Goal: Find specific page/section: Find specific page/section

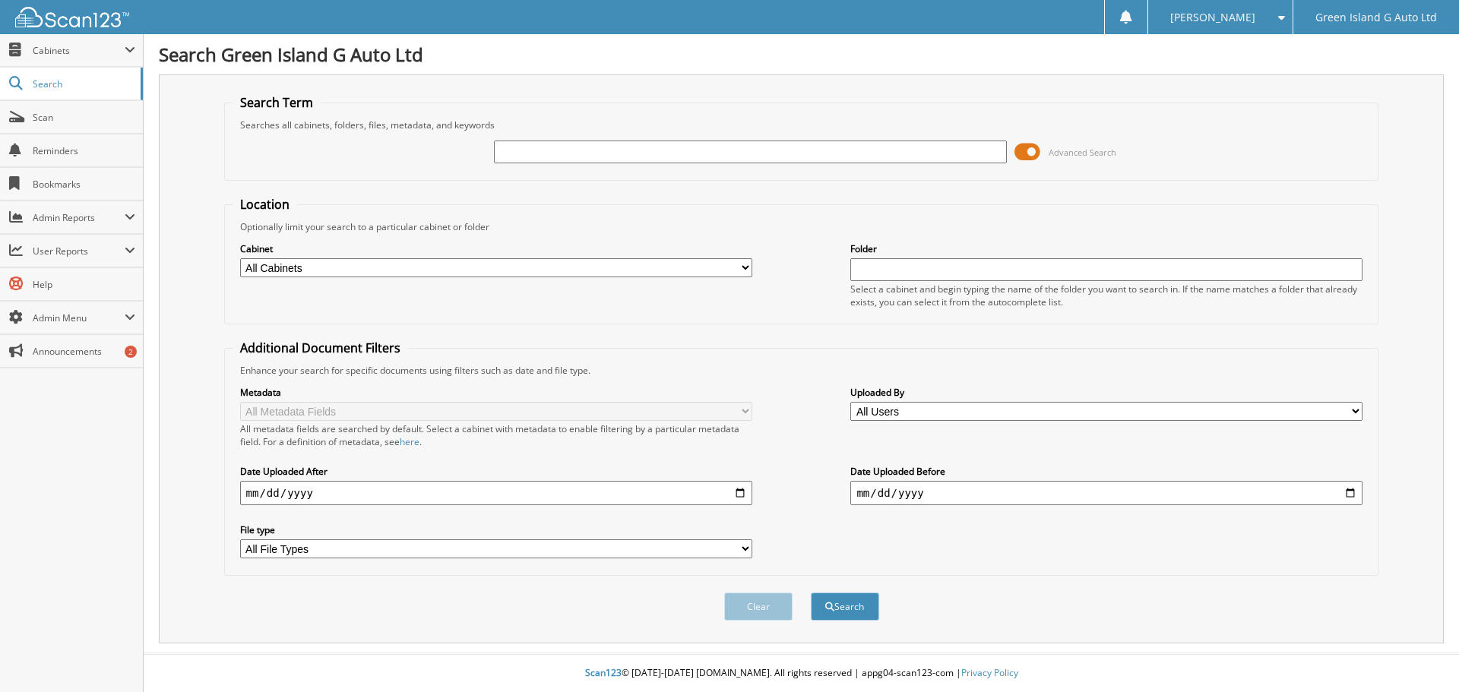
click at [593, 157] on input "text" at bounding box center [750, 152] width 512 height 23
type input "61740"
click at [845, 606] on button "Search" at bounding box center [845, 607] width 68 height 28
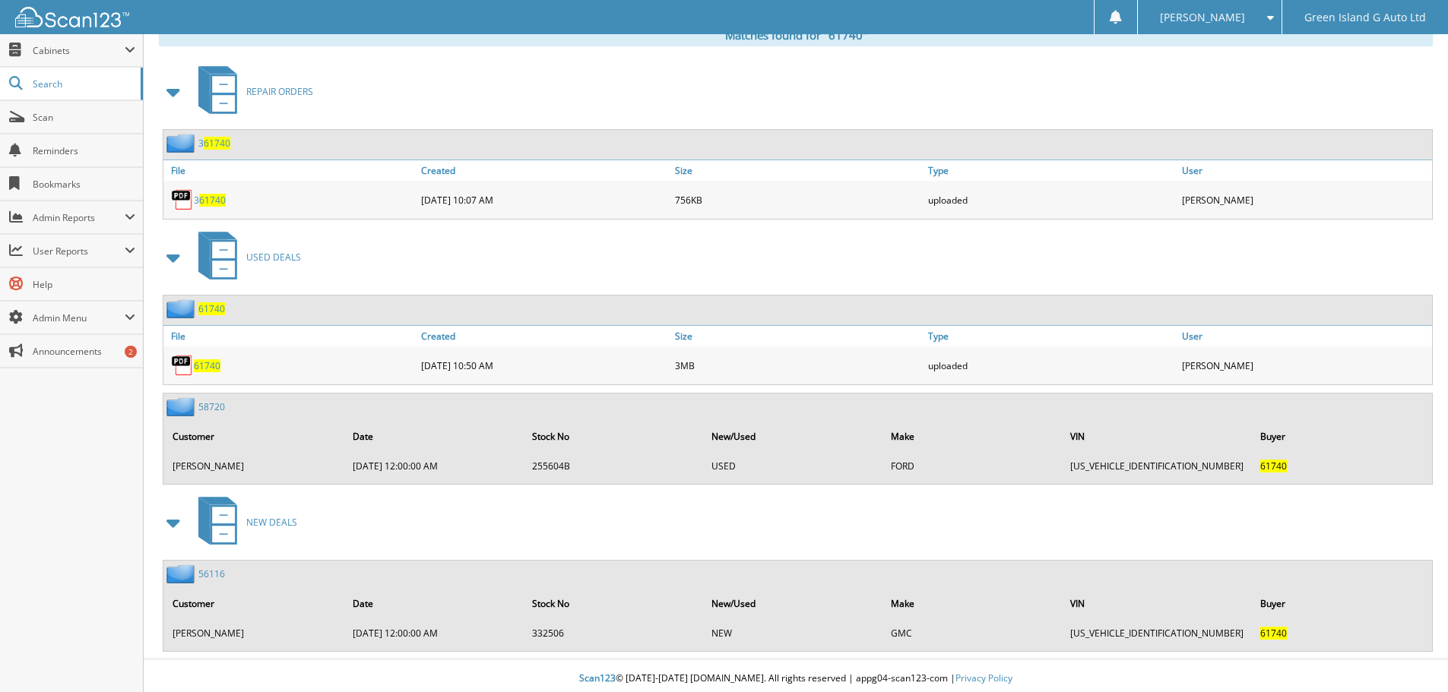
scroll to position [649, 0]
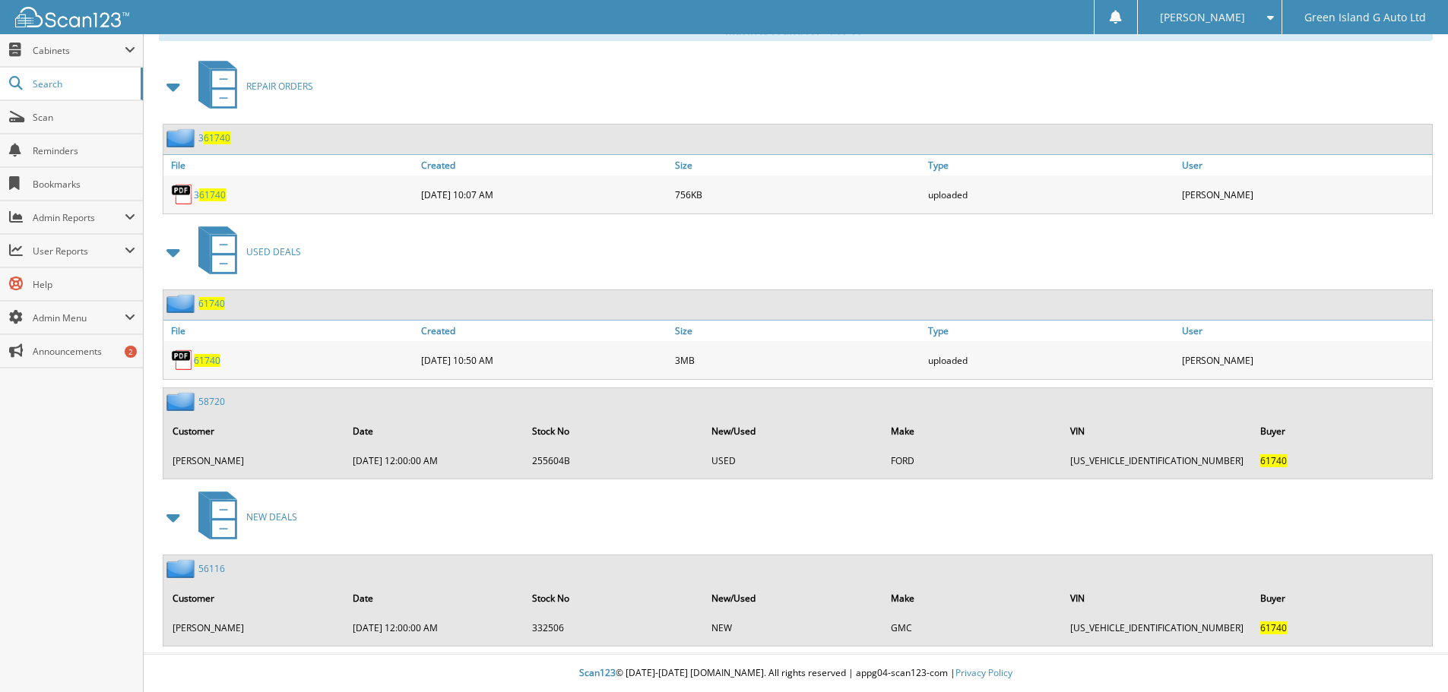
click at [207, 359] on span "61740" at bounding box center [207, 360] width 27 height 13
